Goal: Task Accomplishment & Management: Manage account settings

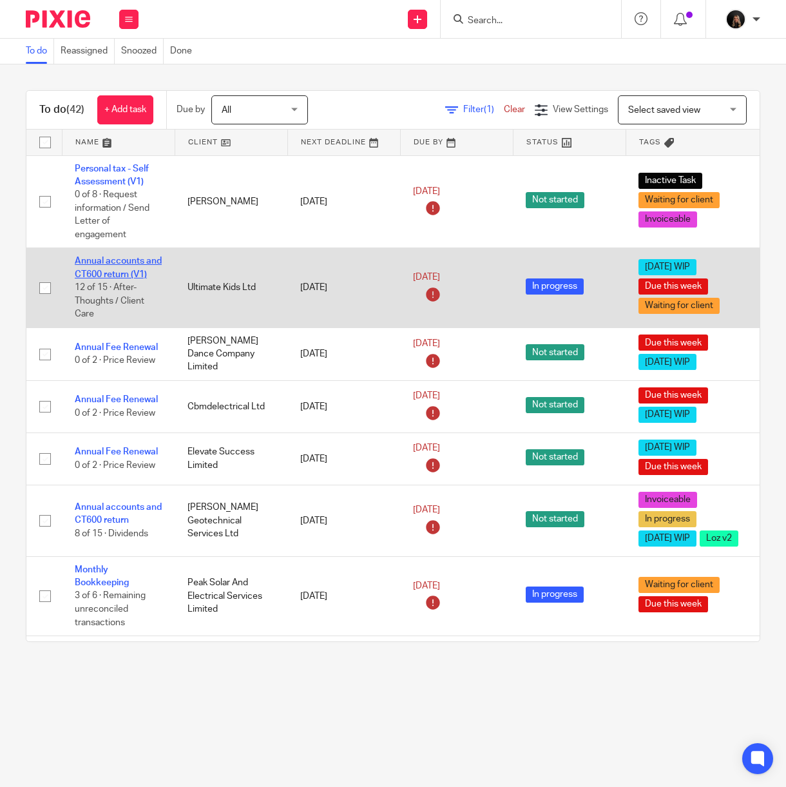
click at [122, 260] on link "Annual accounts and CT600 return (V1)" at bounding box center [118, 268] width 87 height 22
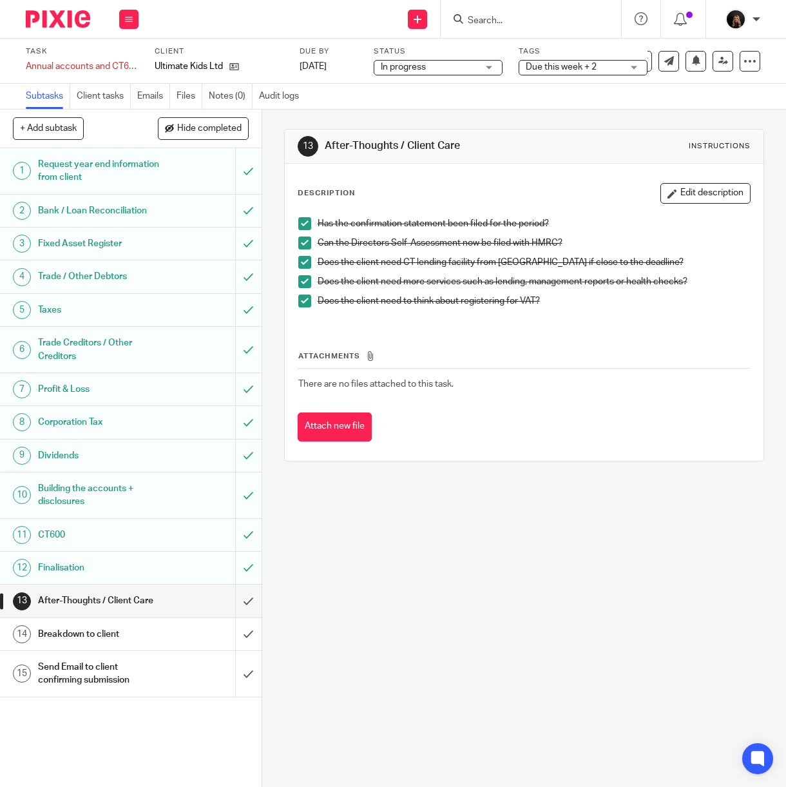
click at [486, 447] on div "Description Edit description Has the confirmation statement been filed for the …" at bounding box center [525, 312] width 480 height 297
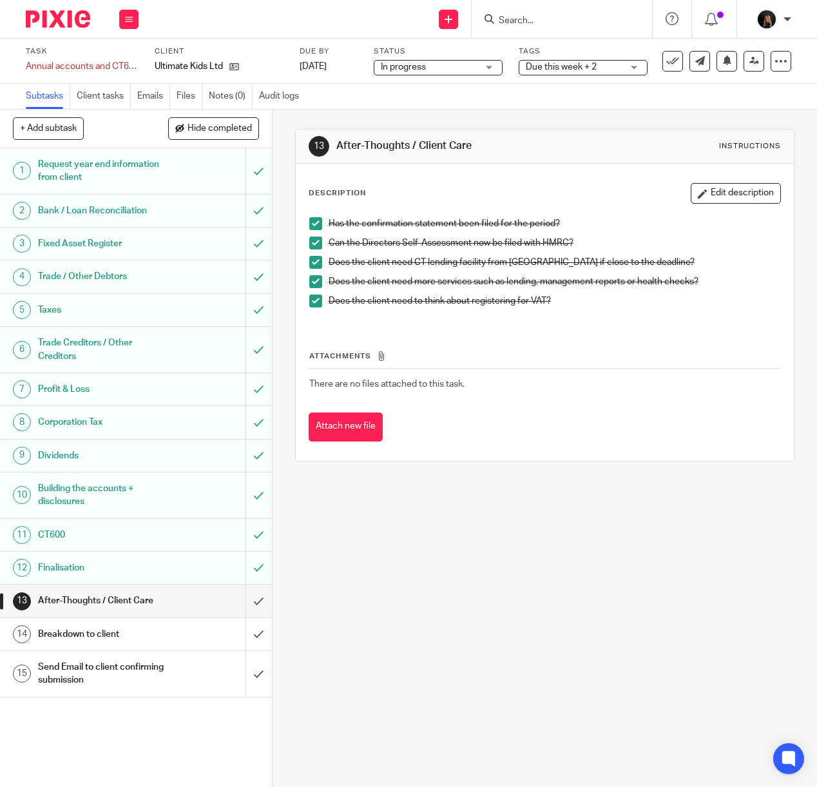
click at [530, 553] on div "13 After-Thoughts / Client Care Instructions Description Edit description Has t…" at bounding box center [545, 449] width 545 height 678
click at [696, 550] on div "13 After-Thoughts / Client Care Instructions Description Edit description Has t…" at bounding box center [545, 449] width 545 height 678
click at [431, 549] on div "13 After-Thoughts / Client Care Instructions Description Edit description Has t…" at bounding box center [545, 449] width 545 height 678
click at [52, 485] on h1 "Building the accounts + disclosures" at bounding box center [103, 495] width 130 height 33
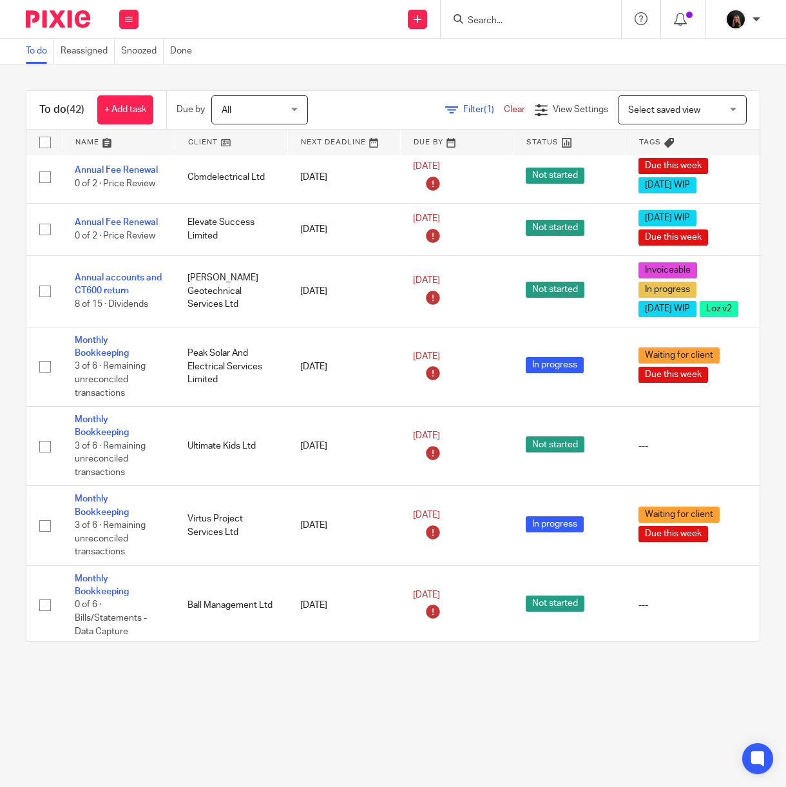
scroll to position [273, 0]
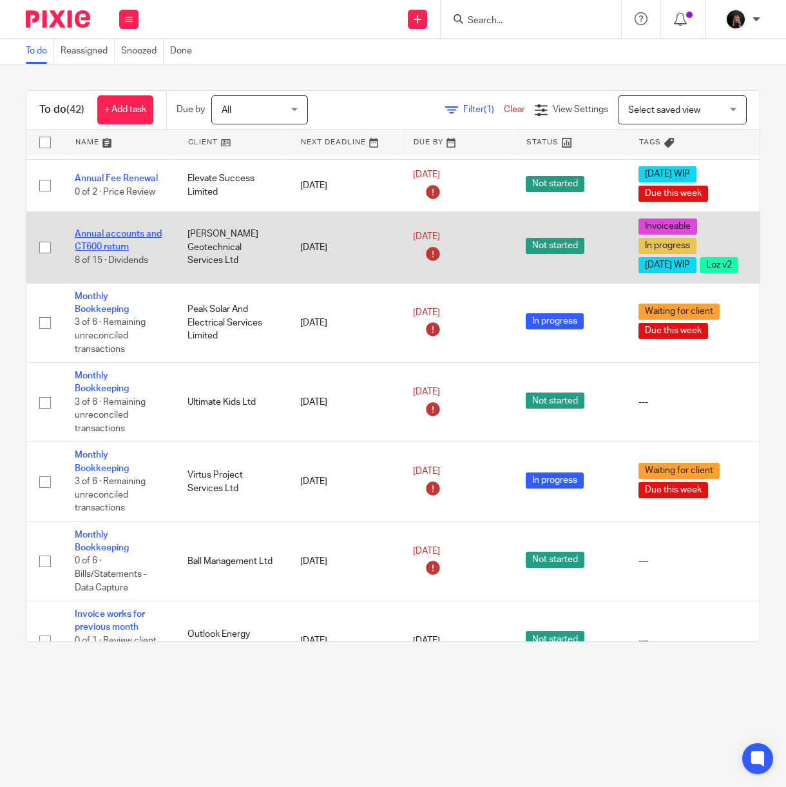
click at [134, 242] on link "Annual accounts and CT600 return" at bounding box center [118, 241] width 87 height 22
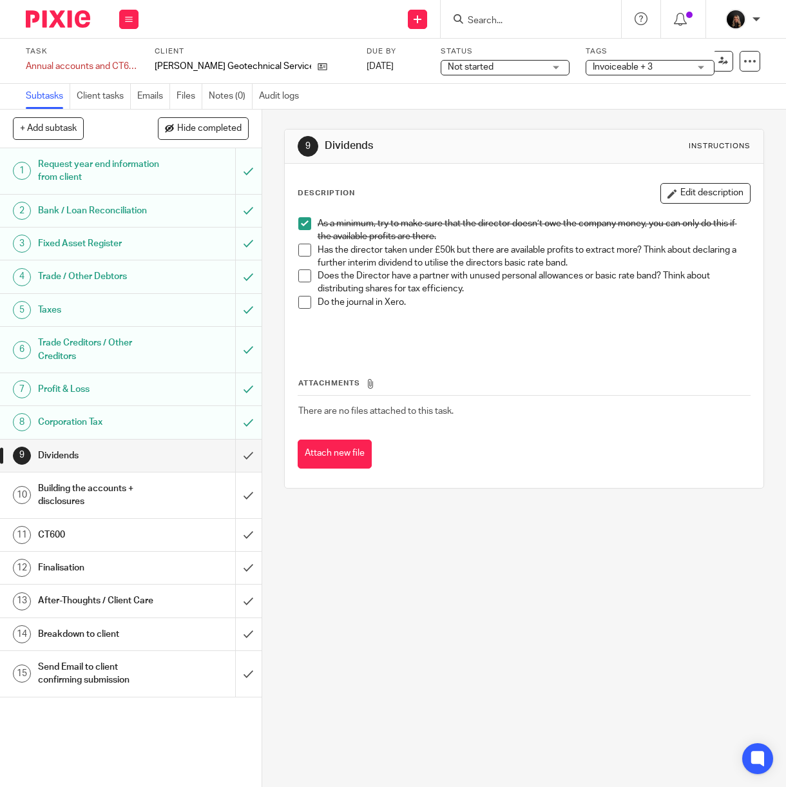
click at [302, 249] on span at bounding box center [304, 250] width 13 height 13
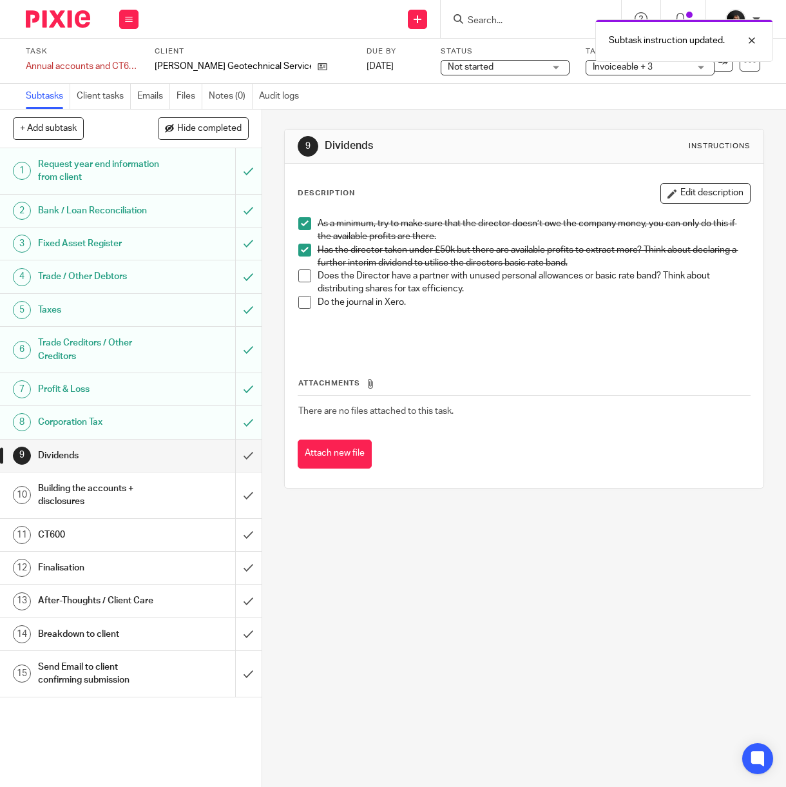
click at [302, 276] on span at bounding box center [304, 275] width 13 height 13
click at [302, 300] on span at bounding box center [304, 302] width 13 height 13
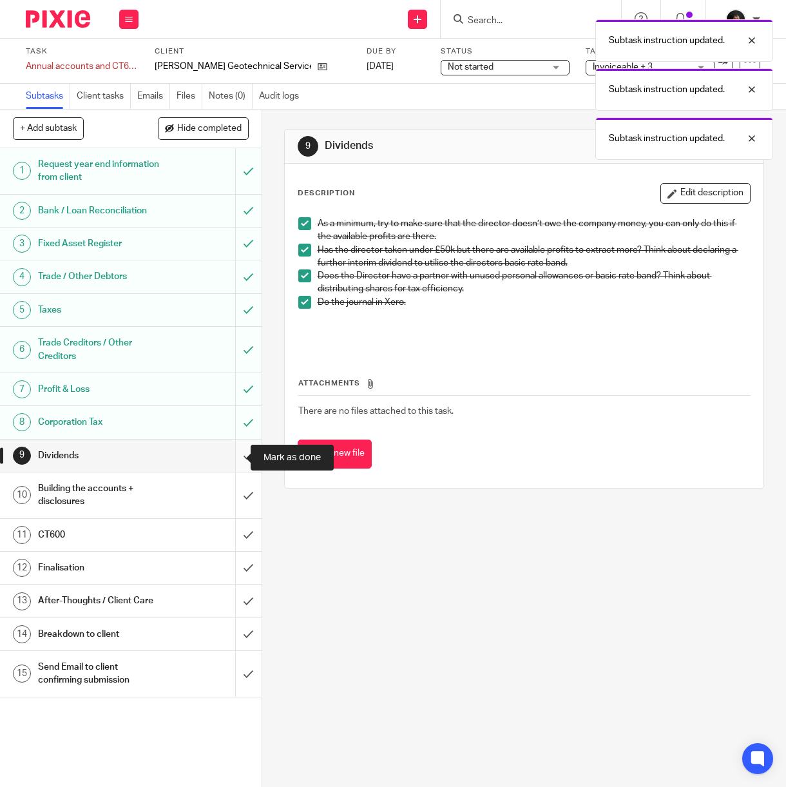
click at [228, 456] on input "submit" at bounding box center [131, 456] width 262 height 32
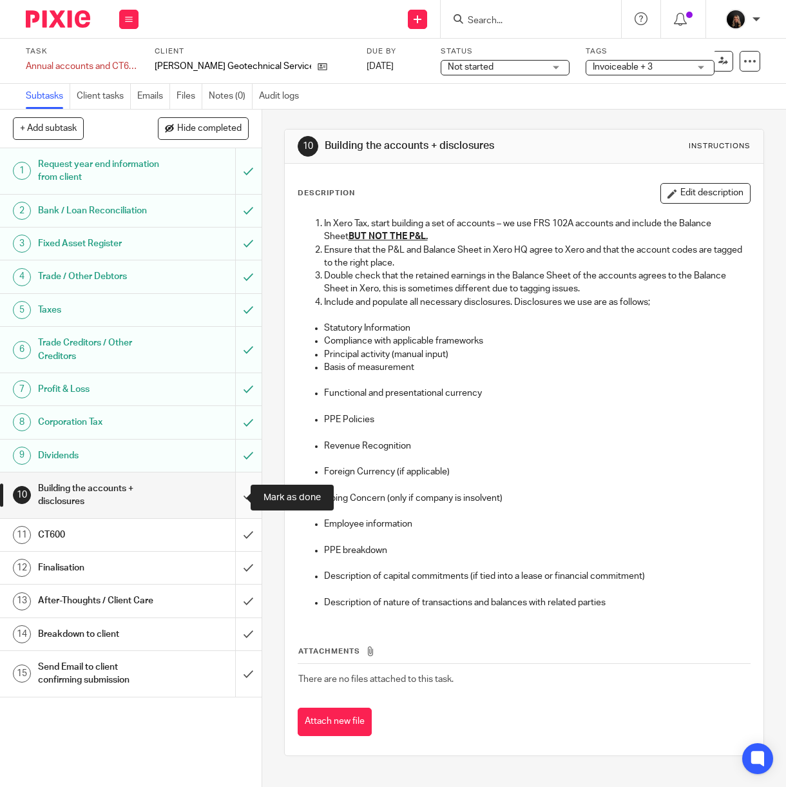
click at [232, 491] on input "submit" at bounding box center [131, 496] width 262 height 46
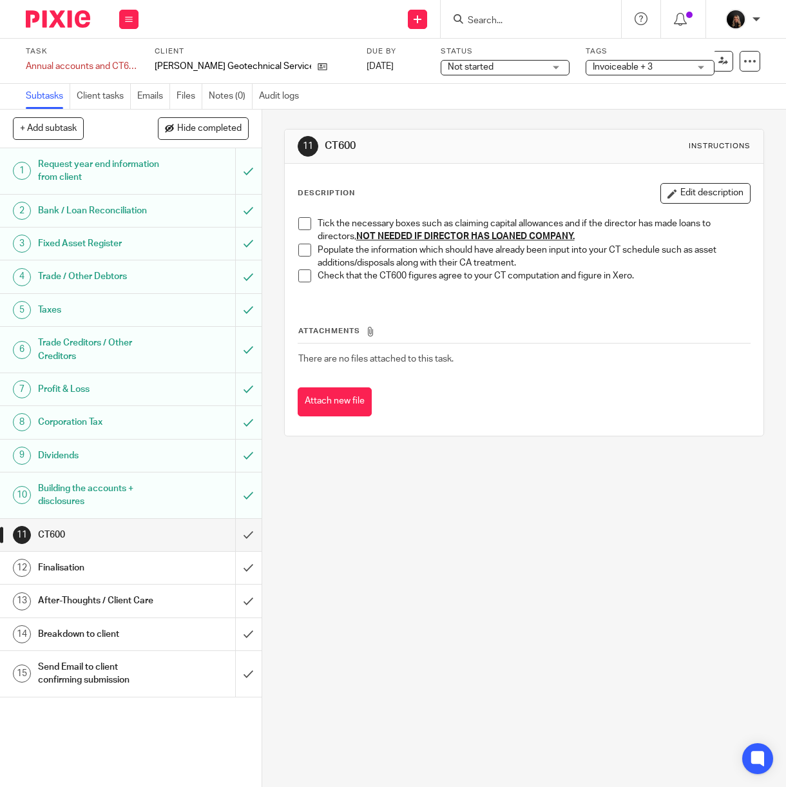
click at [509, 21] on input "Search" at bounding box center [525, 21] width 116 height 12
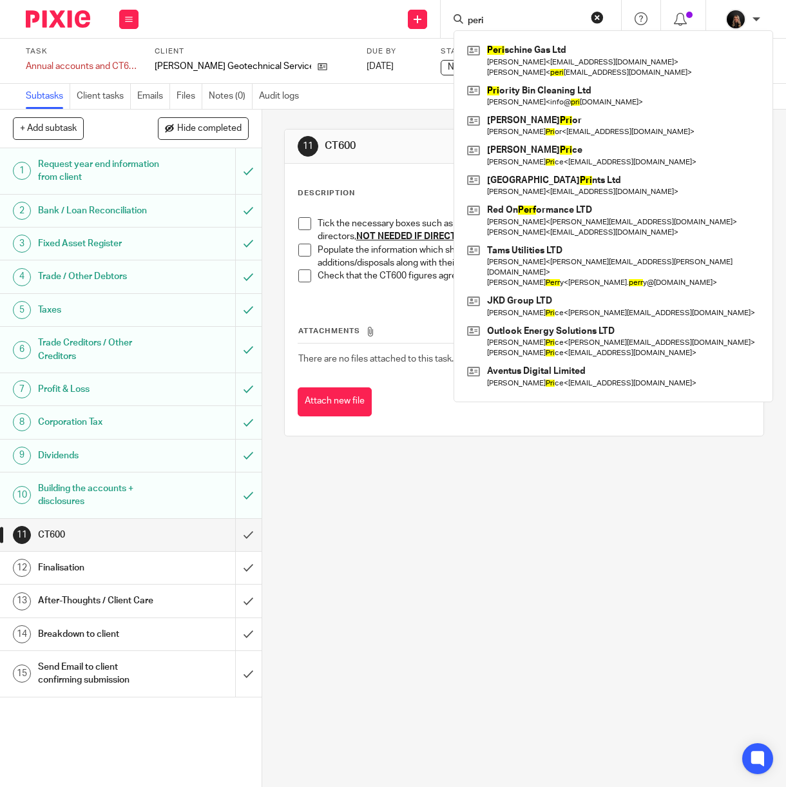
type input "peri"
click at [432, 584] on div "11 CT600 Instructions Description Edit description Tick the necessary boxes suc…" at bounding box center [524, 449] width 524 height 678
